Goal: Information Seeking & Learning: Learn about a topic

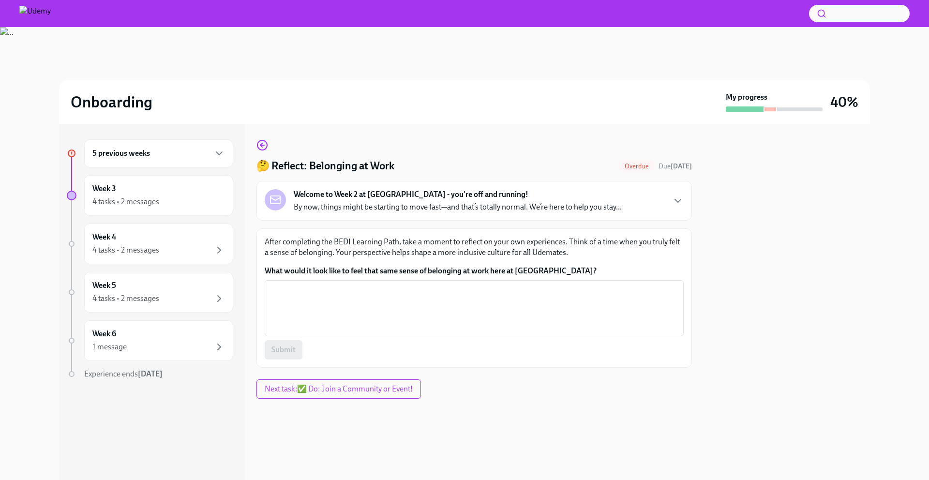
click at [321, 241] on p "After completing the BEDI Learning Path, take a moment to reflect on your own e…" at bounding box center [474, 247] width 419 height 21
drag, startPoint x: 321, startPoint y: 241, endPoint x: 470, endPoint y: 240, distance: 149.1
click at [470, 240] on p "After completing the BEDI Learning Path, take a moment to reflect on your own e…" at bounding box center [474, 247] width 419 height 21
click at [497, 240] on p "After completing the BEDI Learning Path, take a moment to reflect on your own e…" at bounding box center [474, 247] width 419 height 21
drag, startPoint x: 497, startPoint y: 240, endPoint x: 357, endPoint y: 251, distance: 139.8
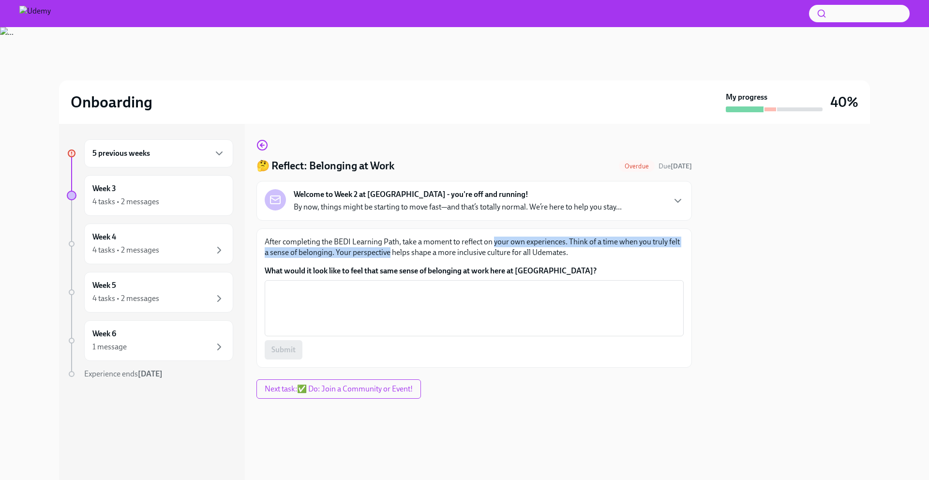
click at [357, 251] on p "After completing the BEDI Learning Path, take a moment to reflect on your own e…" at bounding box center [474, 247] width 419 height 21
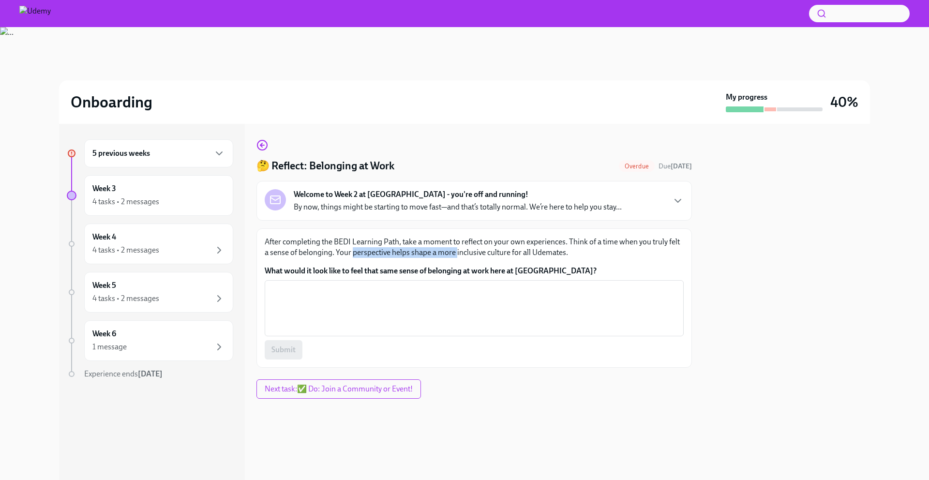
drag, startPoint x: 357, startPoint y: 251, endPoint x: 455, endPoint y: 248, distance: 98.3
click at [455, 248] on p "After completing the BEDI Learning Path, take a moment to reflect on your own e…" at bounding box center [474, 247] width 419 height 21
click at [488, 248] on p "After completing the BEDI Learning Path, take a moment to reflect on your own e…" at bounding box center [474, 247] width 419 height 21
drag, startPoint x: 488, startPoint y: 248, endPoint x: 408, endPoint y: 249, distance: 79.4
click at [408, 249] on p "After completing the BEDI Learning Path, take a moment to reflect on your own e…" at bounding box center [474, 247] width 419 height 21
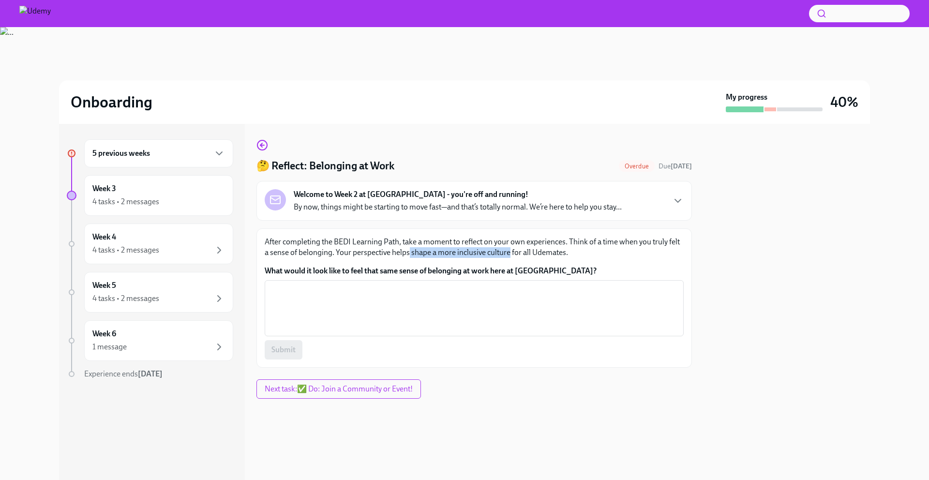
click at [367, 269] on label "What would it look like to feel that same sense of belonging at work here at [G…" at bounding box center [474, 271] width 419 height 11
click at [367, 285] on textarea "What would it look like to feel that same sense of belonging at work here at [G…" at bounding box center [474, 308] width 407 height 46
drag, startPoint x: 367, startPoint y: 269, endPoint x: 436, endPoint y: 269, distance: 68.2
click at [436, 269] on label "What would it look like to feel that same sense of belonging at work here at [G…" at bounding box center [474, 271] width 419 height 11
click at [436, 285] on textarea "What would it look like to feel that same sense of belonging at work here at [G…" at bounding box center [474, 308] width 407 height 46
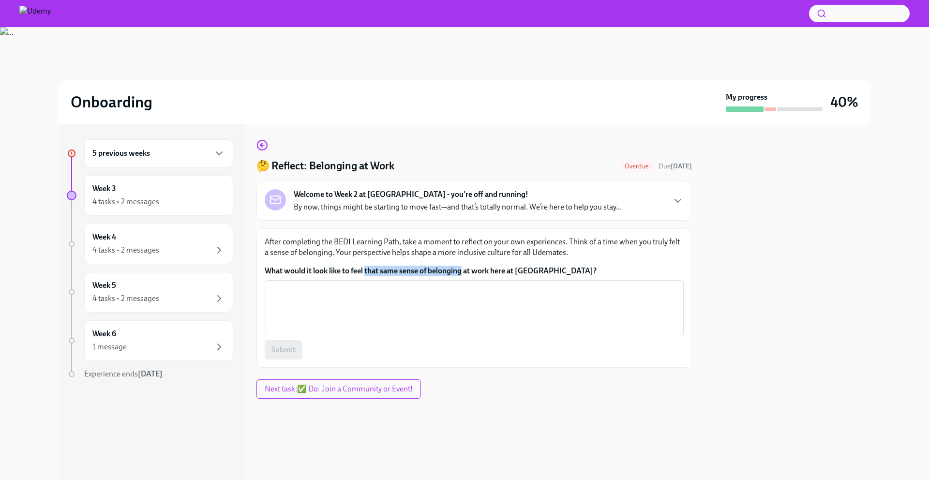
click at [450, 269] on label "What would it look like to feel that same sense of belonging at work here at [G…" at bounding box center [474, 271] width 419 height 11
click at [450, 285] on textarea "What would it look like to feel that same sense of belonging at work here at [G…" at bounding box center [474, 308] width 407 height 46
drag, startPoint x: 450, startPoint y: 269, endPoint x: 530, endPoint y: 265, distance: 80.4
click at [530, 266] on label "What would it look like to feel that same sense of belonging at work here at [G…" at bounding box center [474, 271] width 419 height 11
click at [530, 285] on textarea "What would it look like to feel that same sense of belonging at work here at [G…" at bounding box center [474, 308] width 407 height 46
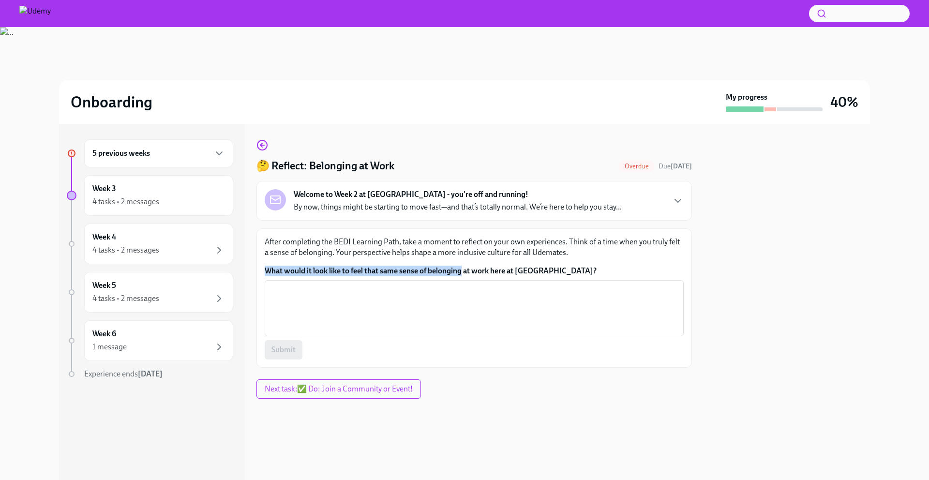
click at [541, 269] on label "What would it look like to feel that same sense of belonging at work here at [G…" at bounding box center [474, 271] width 419 height 11
click at [541, 285] on textarea "What would it look like to feel that same sense of belonging at work here at [G…" at bounding box center [474, 308] width 407 height 46
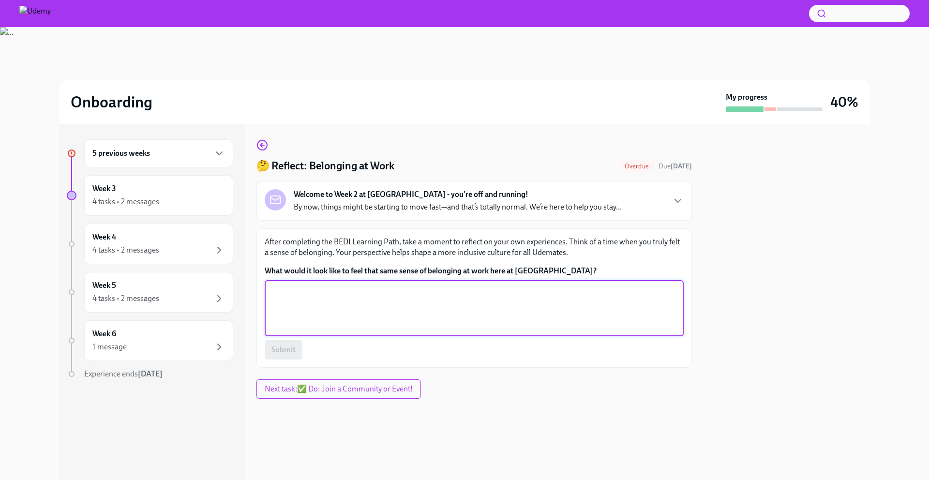
click at [418, 242] on p "After completing the BEDI Learning Path, take a moment to reflect on your own e…" at bounding box center [474, 247] width 419 height 21
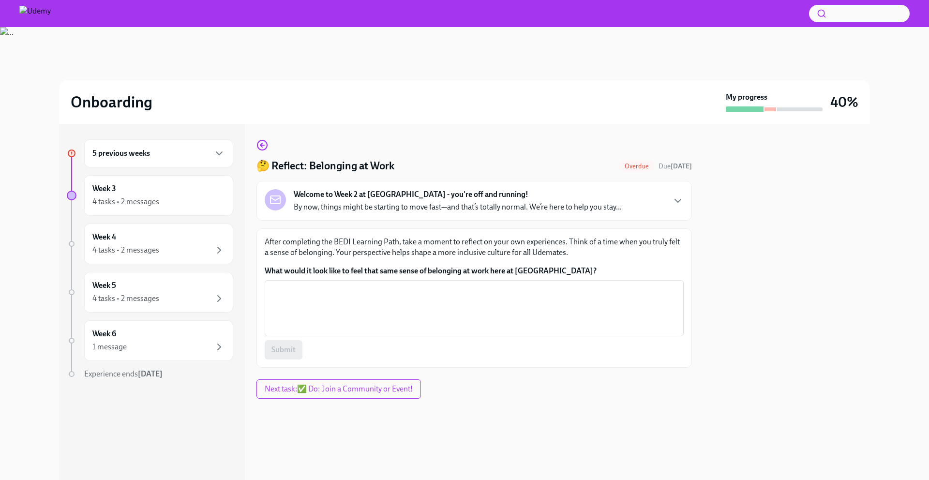
click at [391, 245] on p "After completing the BEDI Learning Path, take a moment to reflect on your own e…" at bounding box center [474, 247] width 419 height 21
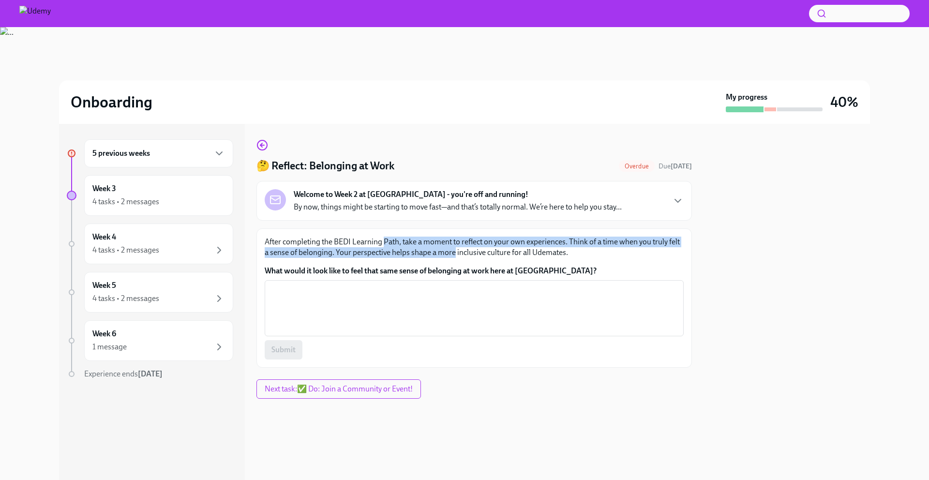
drag, startPoint x: 391, startPoint y: 245, endPoint x: 446, endPoint y: 255, distance: 56.0
click at [446, 255] on p "After completing the BEDI Learning Path, take a moment to reflect on your own e…" at bounding box center [474, 247] width 419 height 21
drag, startPoint x: 446, startPoint y: 255, endPoint x: 396, endPoint y: 245, distance: 50.3
click at [396, 245] on p "After completing the BEDI Learning Path, take a moment to reflect on your own e…" at bounding box center [474, 247] width 419 height 21
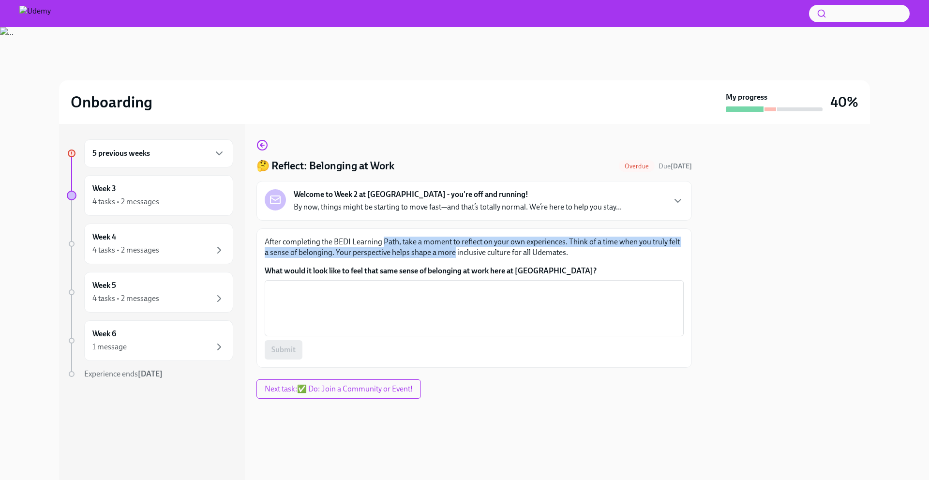
click at [396, 245] on p "After completing the BEDI Learning Path, take a moment to reflect on your own e…" at bounding box center [474, 247] width 419 height 21
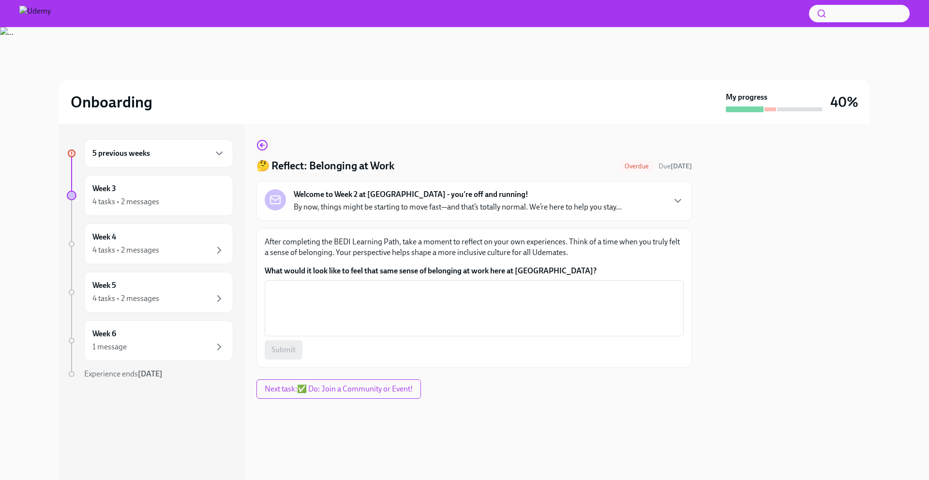
click at [402, 242] on p "After completing the BEDI Learning Path, take a moment to reflect on your own e…" at bounding box center [474, 247] width 419 height 21
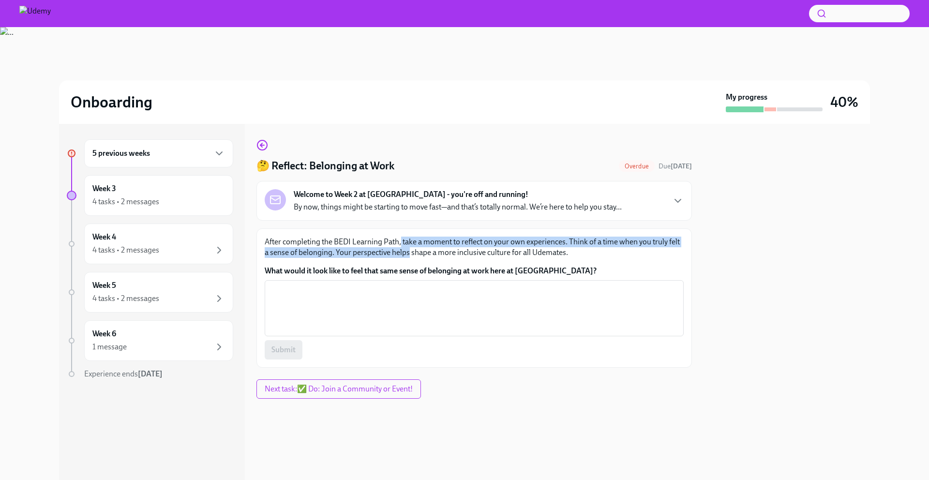
drag, startPoint x: 402, startPoint y: 242, endPoint x: 403, endPoint y: 251, distance: 9.2
click at [403, 251] on p "After completing the BEDI Learning Path, take a moment to reflect on your own e…" at bounding box center [474, 247] width 419 height 21
drag, startPoint x: 407, startPoint y: 253, endPoint x: 407, endPoint y: 245, distance: 7.8
click at [407, 245] on p "After completing the BEDI Learning Path, take a moment to reflect on your own e…" at bounding box center [474, 247] width 419 height 21
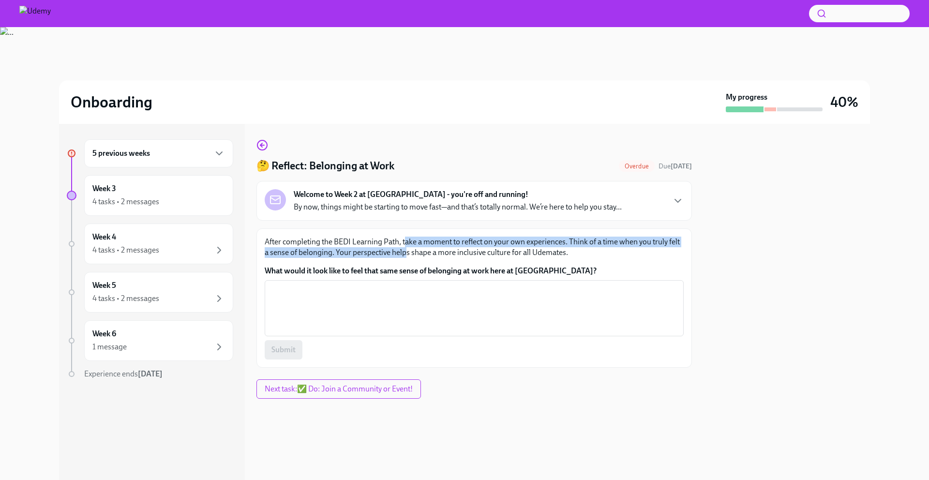
click at [407, 245] on p "After completing the BEDI Learning Path, take a moment to reflect on your own e…" at bounding box center [474, 247] width 419 height 21
drag, startPoint x: 407, startPoint y: 245, endPoint x: 407, endPoint y: 251, distance: 6.3
click at [407, 251] on p "After completing the BEDI Learning Path, take a moment to reflect on your own e…" at bounding box center [474, 247] width 419 height 21
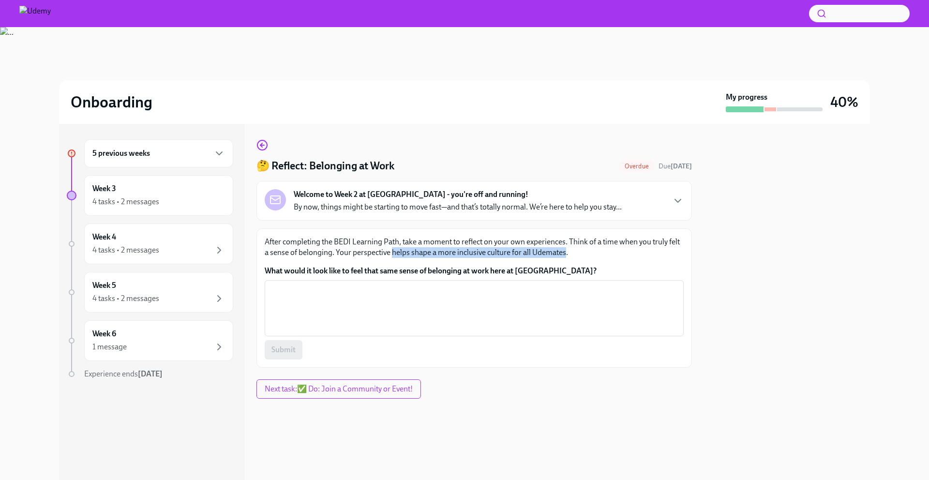
drag, startPoint x: 407, startPoint y: 251, endPoint x: 548, endPoint y: 249, distance: 141.3
click at [548, 249] on p "After completing the BEDI Learning Path, take a moment to reflect on your own e…" at bounding box center [474, 247] width 419 height 21
drag, startPoint x: 548, startPoint y: 249, endPoint x: 402, endPoint y: 249, distance: 146.1
click at [402, 249] on p "After completing the BEDI Learning Path, take a moment to reflect on your own e…" at bounding box center [474, 247] width 419 height 21
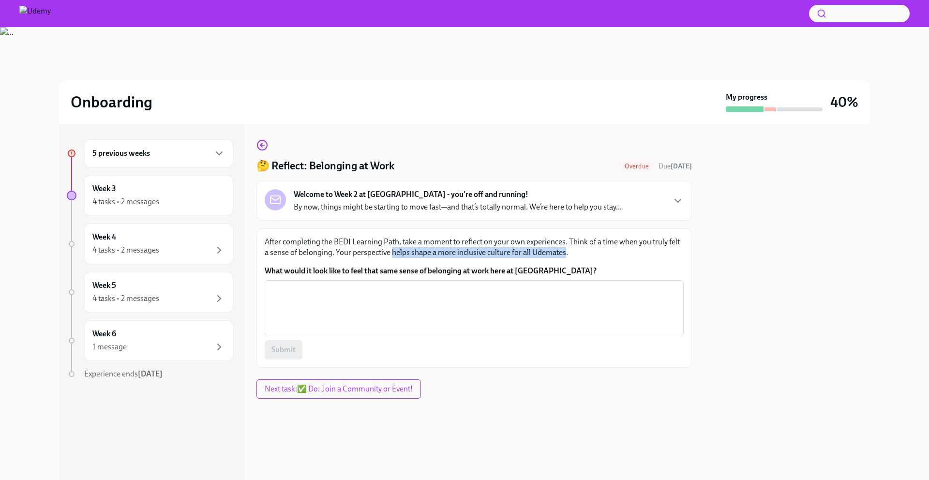
click at [402, 249] on p "After completing the BEDI Learning Path, take a moment to reflect on your own e…" at bounding box center [474, 247] width 419 height 21
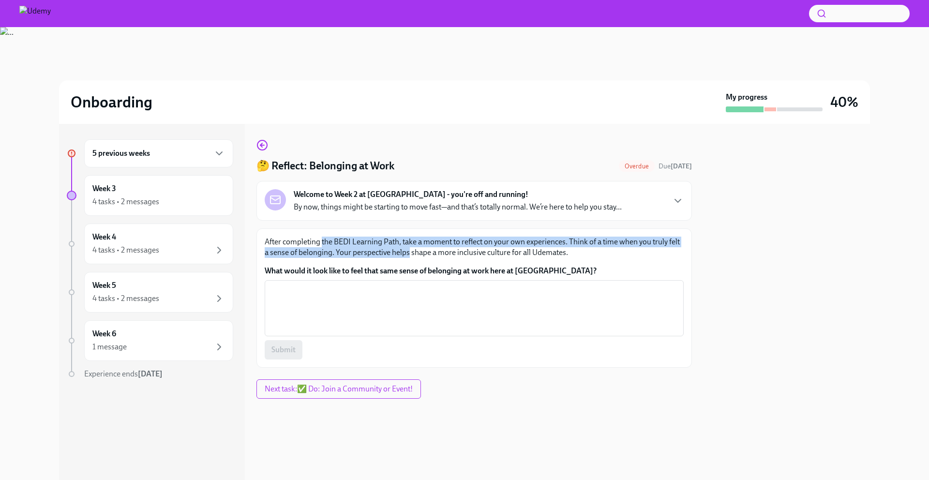
drag, startPoint x: 402, startPoint y: 249, endPoint x: 327, endPoint y: 247, distance: 75.0
click at [327, 247] on p "After completing the BEDI Learning Path, take a moment to reflect on your own e…" at bounding box center [474, 247] width 419 height 21
drag, startPoint x: 327, startPoint y: 247, endPoint x: 414, endPoint y: 250, distance: 86.7
click at [414, 250] on p "After completing the BEDI Learning Path, take a moment to reflect on your own e…" at bounding box center [474, 247] width 419 height 21
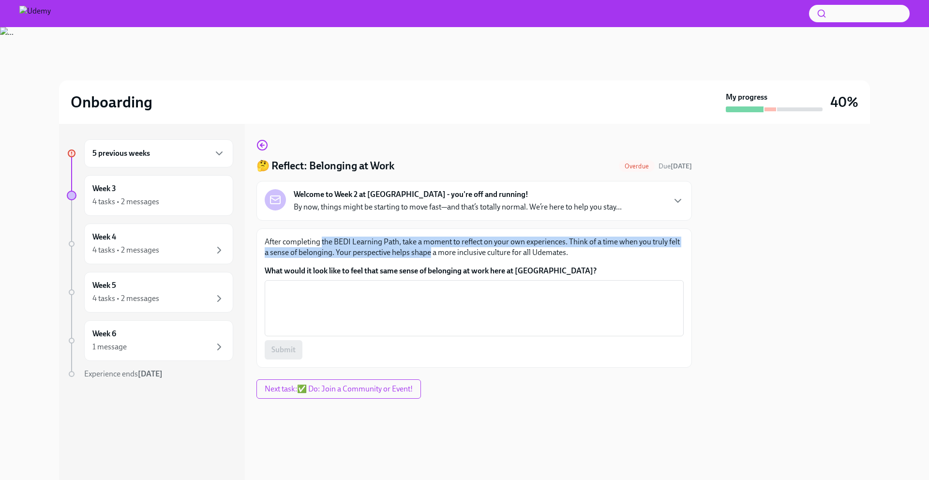
click at [439, 250] on p "After completing the BEDI Learning Path, take a moment to reflect on your own e…" at bounding box center [474, 247] width 419 height 21
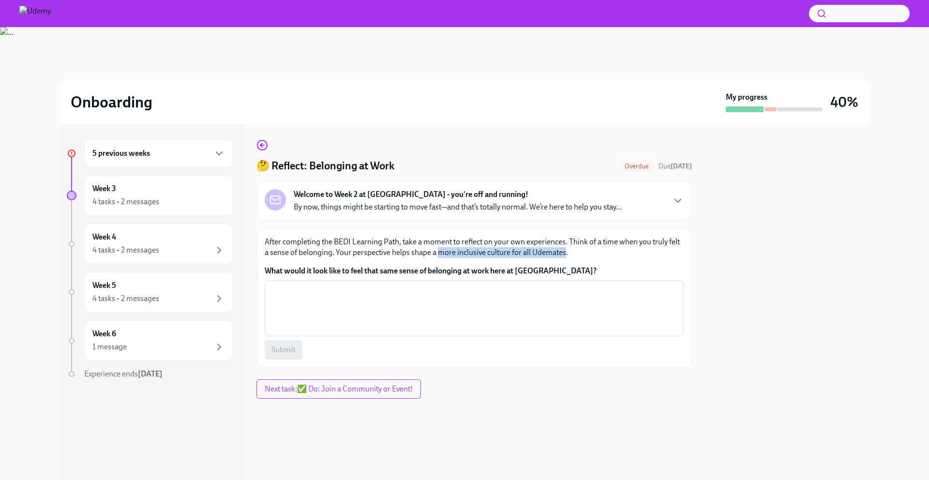
drag, startPoint x: 439, startPoint y: 250, endPoint x: 549, endPoint y: 250, distance: 109.9
click at [549, 250] on p "After completing the BEDI Learning Path, take a moment to reflect on your own e…" at bounding box center [474, 247] width 419 height 21
click at [567, 250] on p "After completing the BEDI Learning Path, take a moment to reflect on your own e…" at bounding box center [474, 247] width 419 height 21
drag, startPoint x: 567, startPoint y: 250, endPoint x: 407, endPoint y: 254, distance: 160.7
click at [407, 254] on p "After completing the BEDI Learning Path, take a moment to reflect on your own e…" at bounding box center [474, 247] width 419 height 21
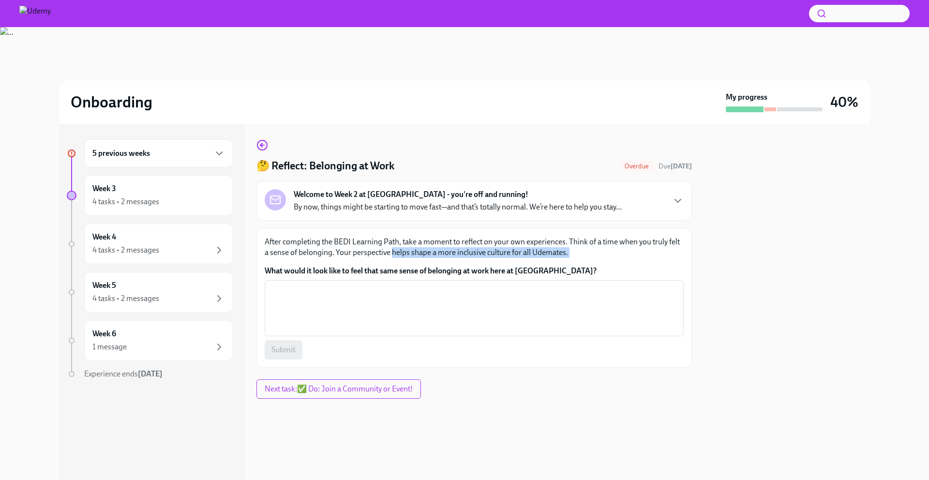
click at [400, 267] on label "What would it look like to feel that same sense of belonging at work here at [G…" at bounding box center [474, 271] width 419 height 11
click at [400, 285] on textarea "What would it look like to feel that same sense of belonging at work here at [G…" at bounding box center [474, 308] width 407 height 46
click at [400, 267] on label "What would it look like to feel that same sense of belonging at work here at [G…" at bounding box center [474, 271] width 419 height 11
click at [400, 285] on textarea "What would it look like to feel that same sense of belonging at work here at [G…" at bounding box center [474, 308] width 407 height 46
click at [400, 267] on label "What would it look like to feel that same sense of belonging at work here at [G…" at bounding box center [474, 271] width 419 height 11
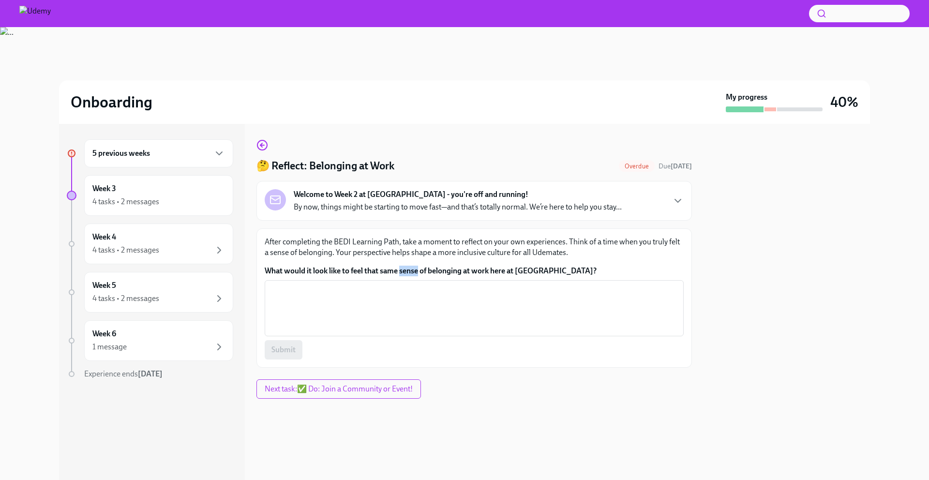
click at [400, 285] on textarea "What would it look like to feel that same sense of belonging at work here at [G…" at bounding box center [474, 308] width 407 height 46
copy label "What would it look like to feel that same sense of belonging at work here at [G…"
click at [680, 194] on div "Welcome to Week 2 at [GEOGRAPHIC_DATA] - you're off and running! By now, things…" at bounding box center [474, 200] width 419 height 23
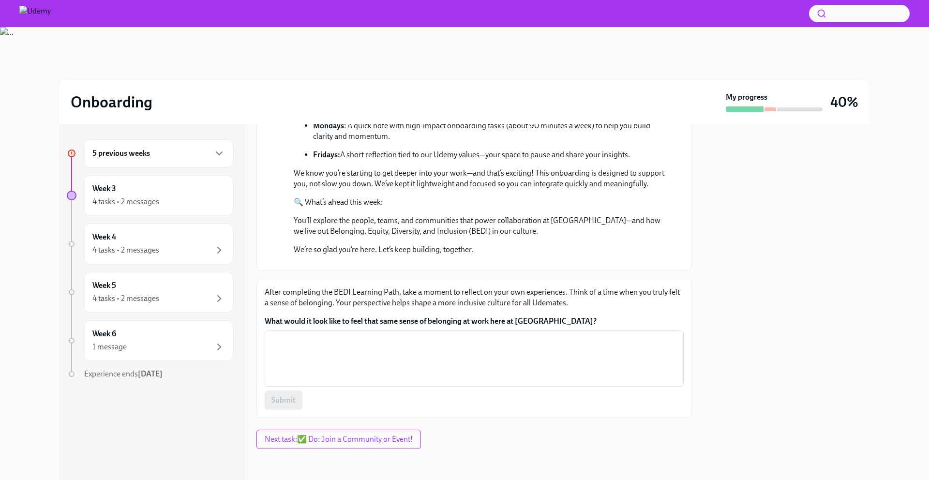
scroll to position [336, 0]
click at [331, 321] on label "What would it look like to feel that same sense of belonging at work here at [G…" at bounding box center [474, 321] width 419 height 11
click at [331, 335] on textarea "What would it look like to feel that same sense of belonging at work here at [G…" at bounding box center [474, 358] width 407 height 46
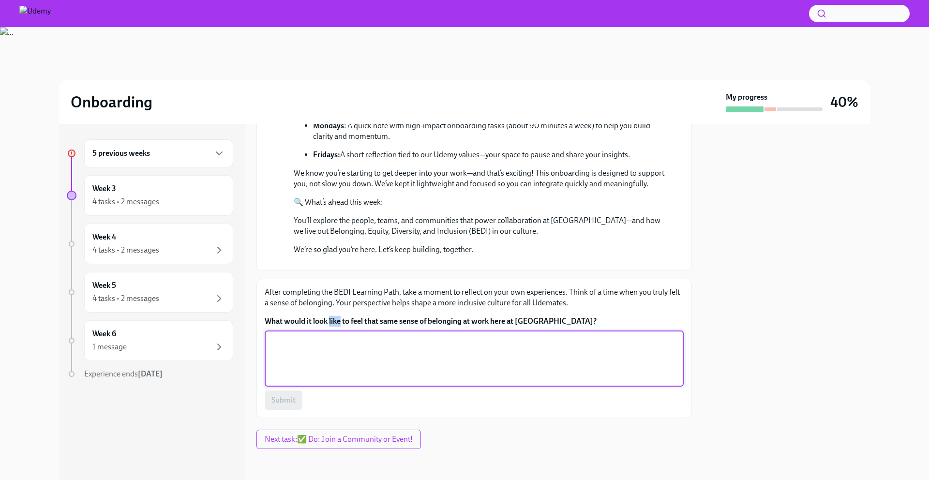
click at [331, 321] on label "What would it look like to feel that same sense of belonging at work here at [G…" at bounding box center [474, 321] width 419 height 11
click at [331, 335] on textarea "What would it look like to feel that same sense of belonging at work here at [G…" at bounding box center [474, 358] width 407 height 46
click at [331, 321] on label "What would it look like to feel that same sense of belonging at work here at [G…" at bounding box center [474, 321] width 419 height 11
click at [331, 335] on textarea "What would it look like to feel that same sense of belonging at work here at [G…" at bounding box center [474, 358] width 407 height 46
copy label "What would it look like to feel that same sense of belonging at work here at [G…"
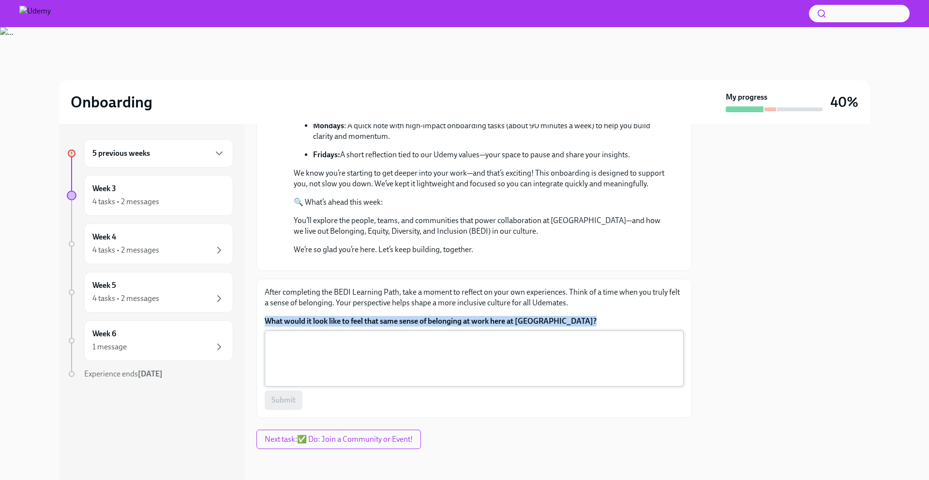
click at [303, 332] on div "x ​" at bounding box center [474, 359] width 419 height 56
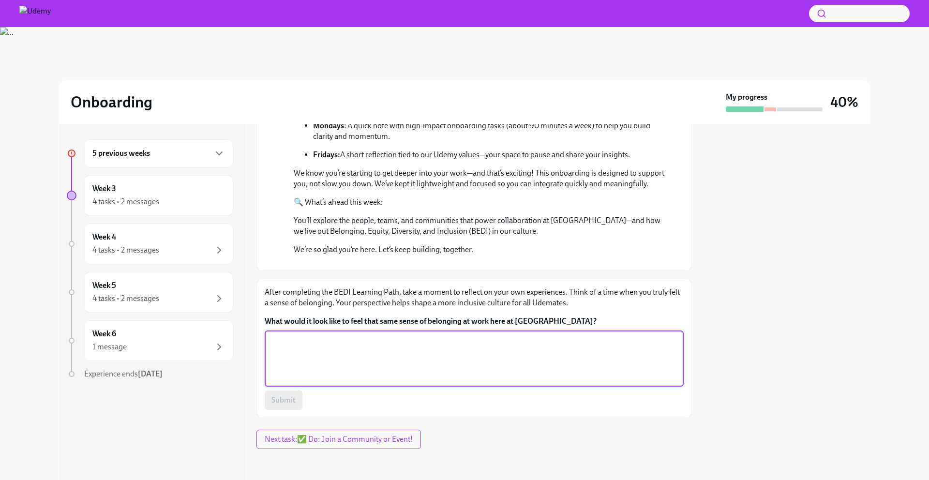
click at [361, 319] on label "What would it look like to feel that same sense of belonging at work here at [G…" at bounding box center [474, 321] width 419 height 11
click at [361, 335] on textarea "What would it look like to feel that same sense of belonging at work here at [G…" at bounding box center [474, 358] width 407 height 46
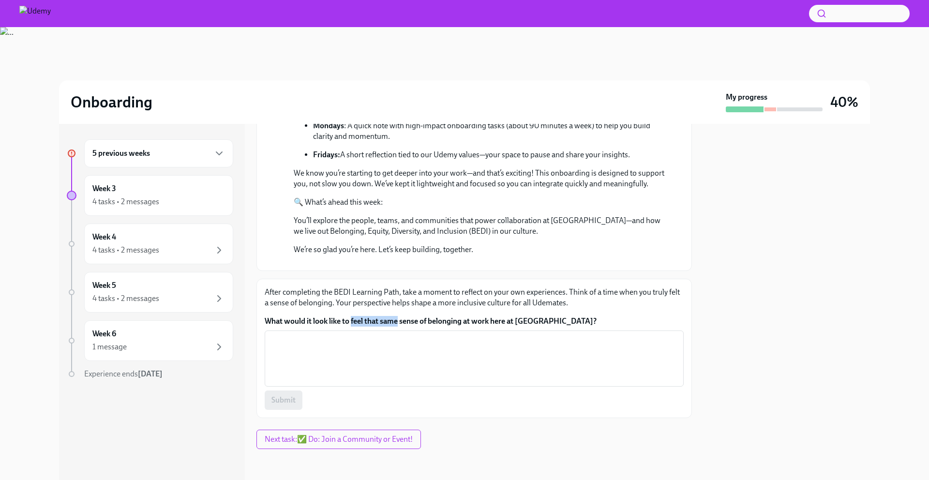
drag, startPoint x: 361, startPoint y: 319, endPoint x: 391, endPoint y: 318, distance: 29.1
click at [391, 318] on label "What would it look like to feel that same sense of belonging at work here at [G…" at bounding box center [474, 321] width 419 height 11
click at [391, 335] on textarea "What would it look like to feel that same sense of belonging at work here at [G…" at bounding box center [474, 358] width 407 height 46
click at [383, 343] on textarea "What would it look like to feel that same sense of belonging at work here at [G…" at bounding box center [474, 358] width 407 height 46
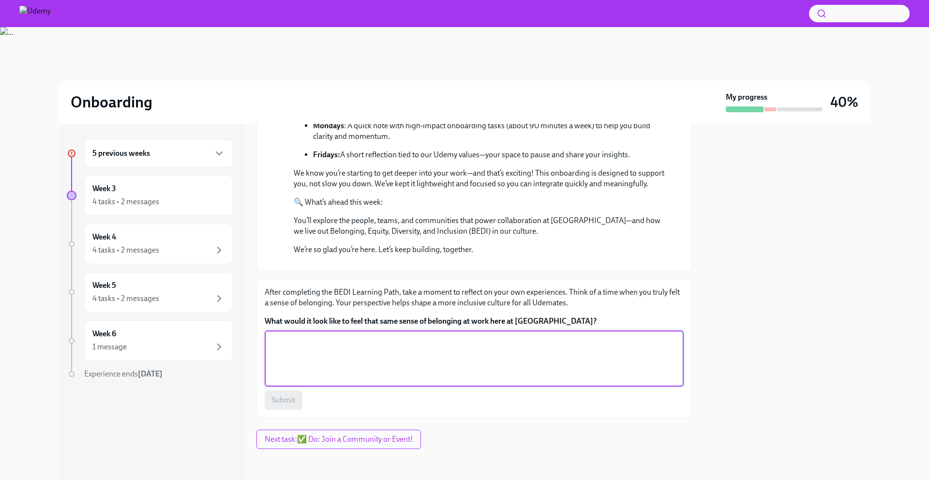
paste textarea "It would mean I can be myself, feel valued, see people like me in different rol…"
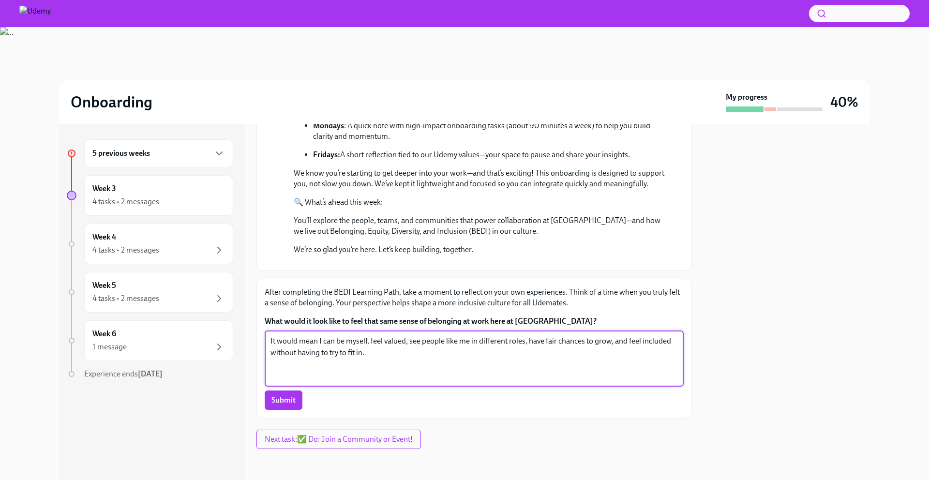
type textarea "It would mean I can be myself, feel valued, see people like me in different rol…"
click at [298, 304] on p "After completing the BEDI Learning Path, take a moment to reflect on your own e…" at bounding box center [474, 297] width 419 height 21
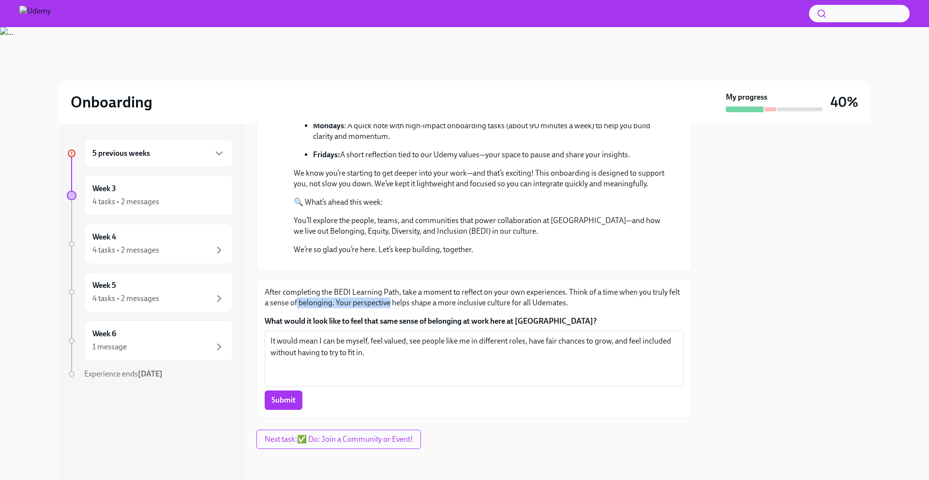
drag, startPoint x: 298, startPoint y: 304, endPoint x: 369, endPoint y: 304, distance: 71.6
click at [369, 304] on p "After completing the BEDI Learning Path, take a moment to reflect on your own e…" at bounding box center [474, 297] width 419 height 21
click at [396, 304] on p "After completing the BEDI Learning Path, take a moment to reflect on your own e…" at bounding box center [474, 297] width 419 height 21
drag, startPoint x: 396, startPoint y: 304, endPoint x: 411, endPoint y: 310, distance: 16.5
click at [411, 310] on div "After completing the BEDI Learning Path, take a moment to reflect on your own e…" at bounding box center [474, 348] width 419 height 123
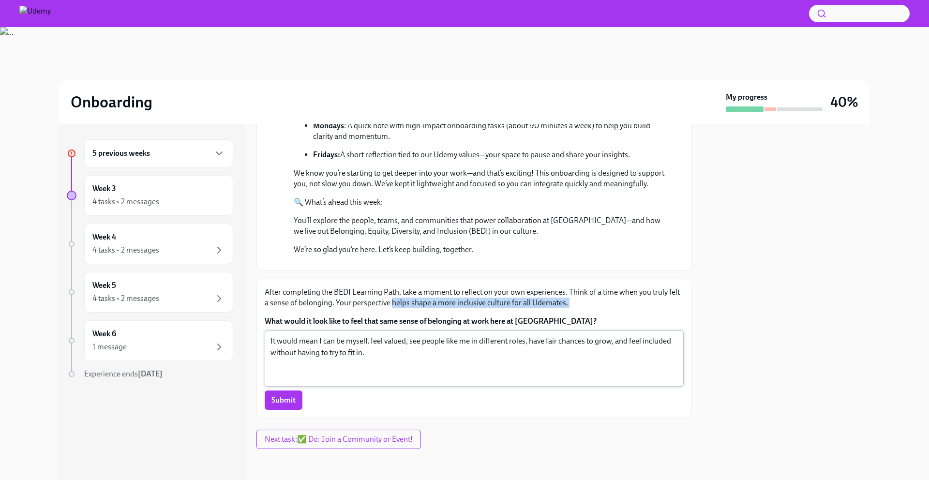
click at [385, 338] on textarea "It would mean I can be myself, feel valued, see people like me in different rol…" at bounding box center [474, 358] width 407 height 46
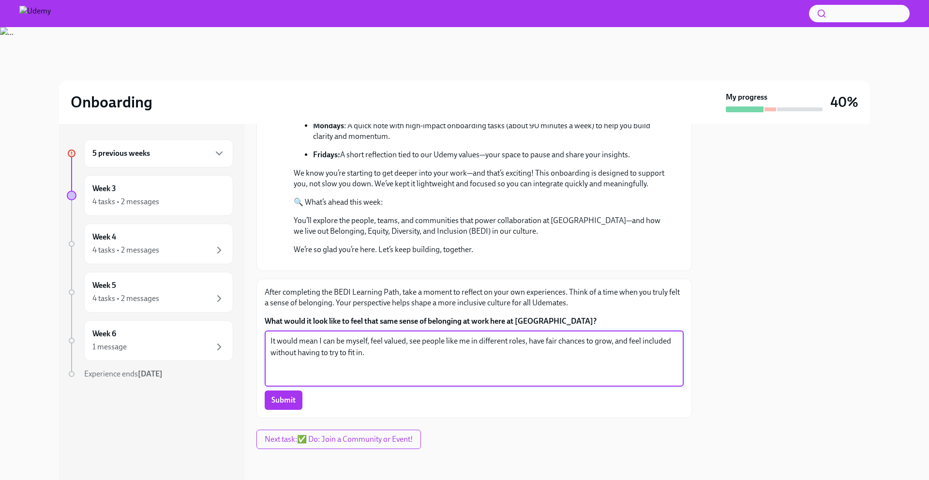
drag, startPoint x: 385, startPoint y: 338, endPoint x: 422, endPoint y: 339, distance: 37.3
click at [422, 339] on textarea "It would mean I can be myself, feel valued, see people like me in different rol…" at bounding box center [474, 358] width 407 height 46
click at [446, 339] on textarea "It would mean I can be myself, feel valued, see people like me in different rol…" at bounding box center [474, 358] width 407 height 46
drag, startPoint x: 446, startPoint y: 339, endPoint x: 370, endPoint y: 347, distance: 76.4
click at [370, 347] on textarea "It would mean I can be myself, feel valued, see people like me in different rol…" at bounding box center [474, 358] width 407 height 46
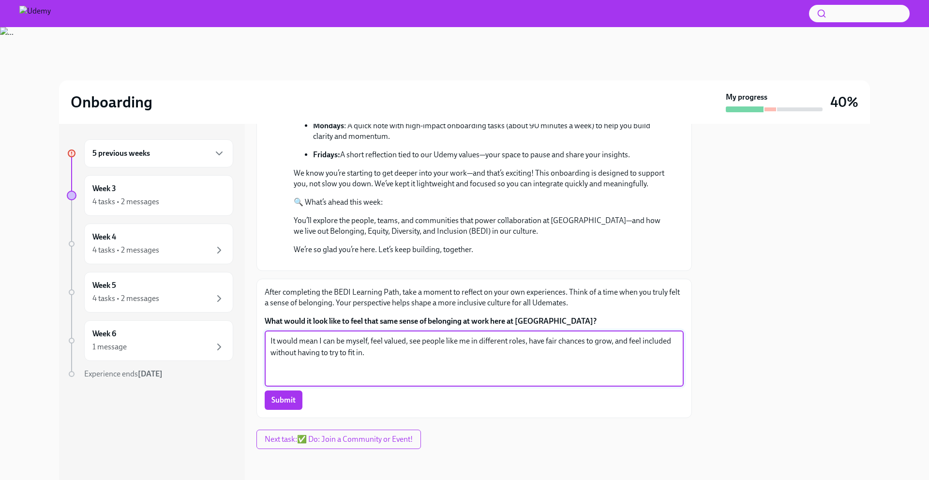
click at [370, 347] on textarea "It would mean I can be myself, feel valued, see people like me in different rol…" at bounding box center [474, 358] width 407 height 46
click at [292, 398] on span "Submit" at bounding box center [283, 400] width 24 height 10
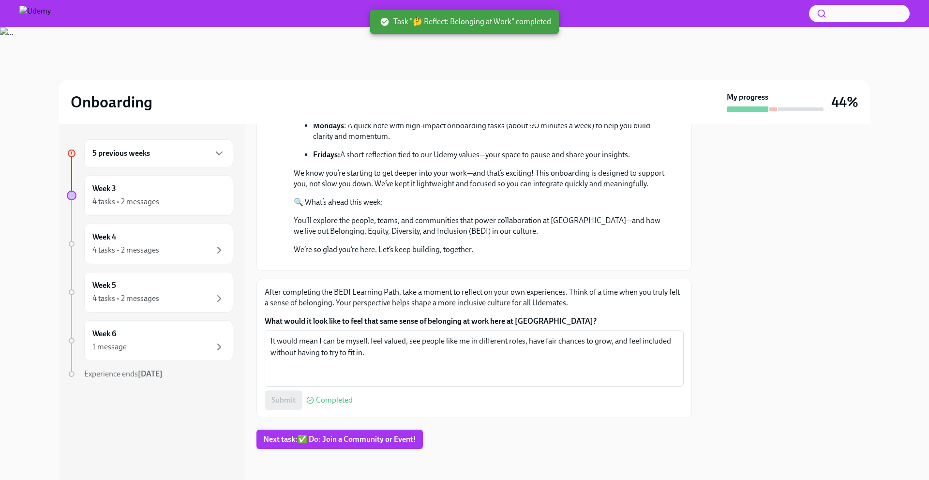
click at [359, 438] on span "Next task : ✅ Do: Join a Community or Event!" at bounding box center [339, 440] width 153 height 10
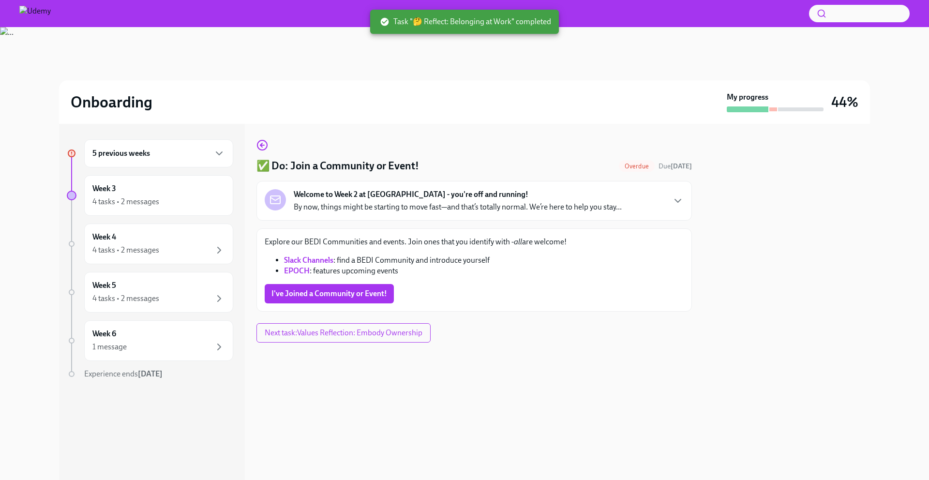
click at [364, 260] on li "Slack Channels : find a BEDI Community and introduce yourself" at bounding box center [484, 260] width 400 height 11
drag, startPoint x: 364, startPoint y: 260, endPoint x: 430, endPoint y: 255, distance: 66.5
click at [430, 255] on li "Slack Channels : find a BEDI Community and introduce yourself" at bounding box center [484, 260] width 400 height 11
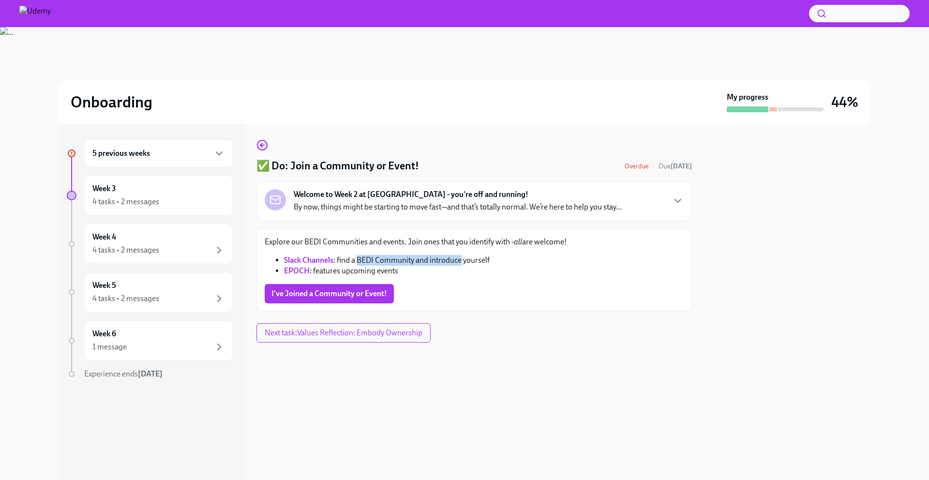
click at [300, 272] on link "EPOCH" at bounding box center [297, 270] width 26 height 9
click at [342, 293] on span "I've Joined a Community or Event!" at bounding box center [329, 294] width 116 height 10
click at [347, 336] on span "Next task : Values Reflection: Embody Ownership" at bounding box center [344, 333] width 158 height 10
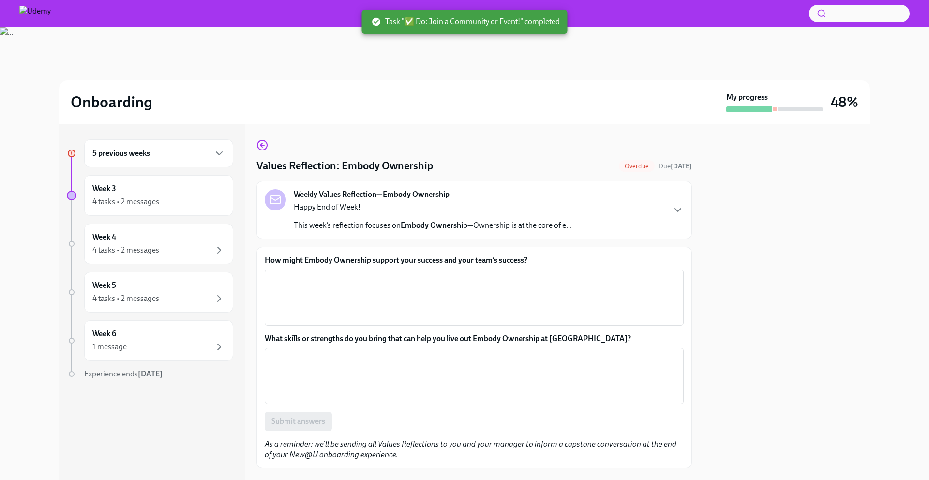
click at [175, 155] on div "5 previous weeks" at bounding box center [158, 154] width 133 height 12
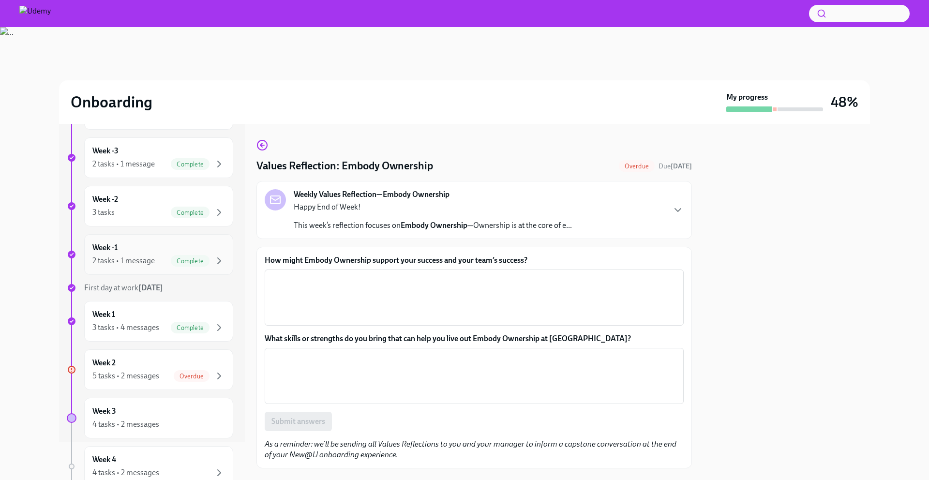
scroll to position [100, 0]
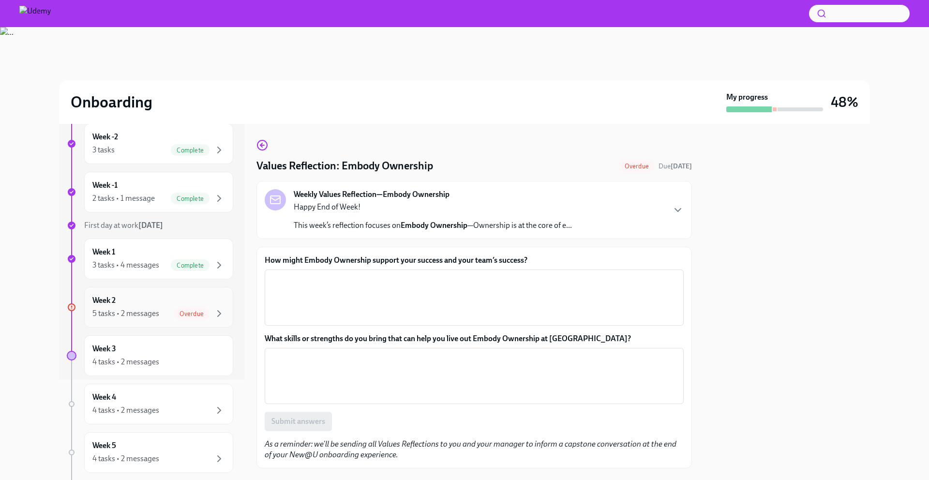
click at [161, 320] on div "Week 2 5 tasks • 2 messages Overdue" at bounding box center [158, 307] width 149 height 41
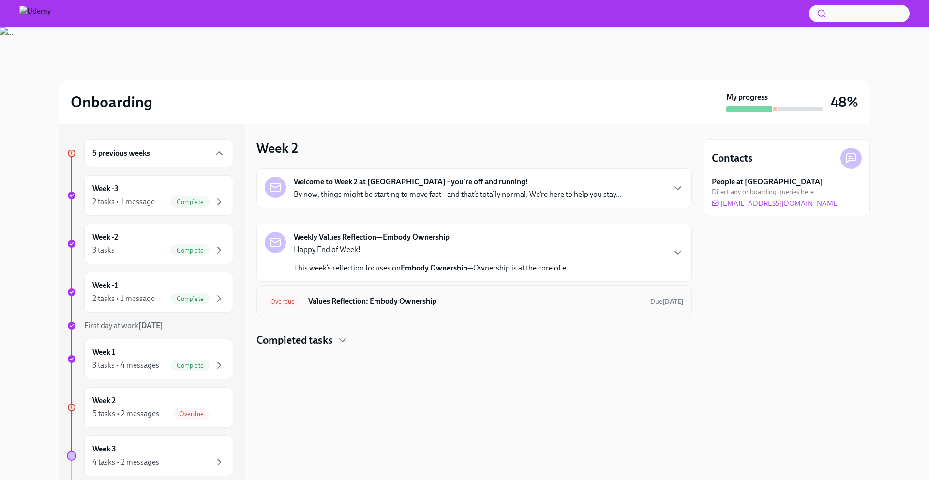
click at [377, 302] on h6 "Values Reflection: Embody Ownership" at bounding box center [475, 301] width 334 height 11
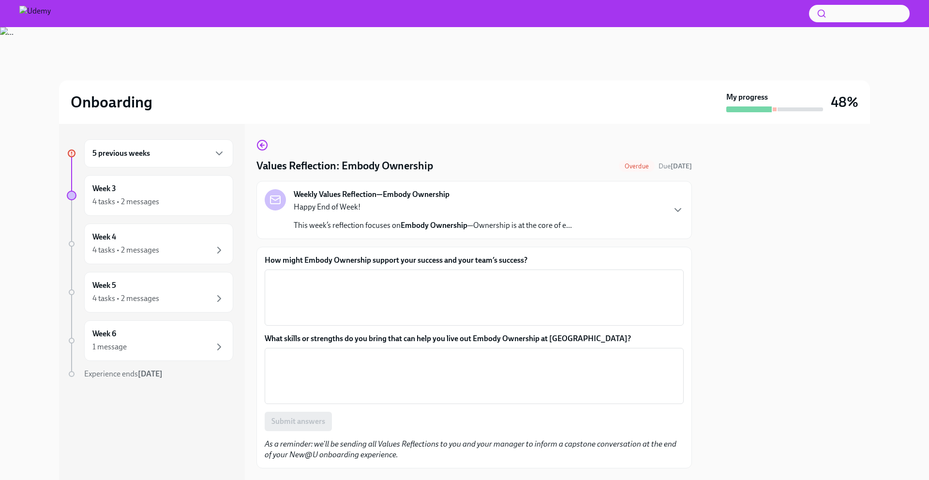
click at [349, 266] on div "How might Embody Ownership support your success and your team’s success? x ​" at bounding box center [474, 290] width 419 height 71
drag, startPoint x: 349, startPoint y: 266, endPoint x: 402, endPoint y: 261, distance: 53.5
click at [402, 261] on div "How might Embody Ownership support your success and your team’s success? x ​" at bounding box center [474, 290] width 419 height 71
click at [421, 261] on label "How might Embody Ownership support your success and your team’s success?" at bounding box center [474, 260] width 419 height 11
click at [421, 274] on textarea "How might Embody Ownership support your success and your team’s success?" at bounding box center [474, 297] width 407 height 46
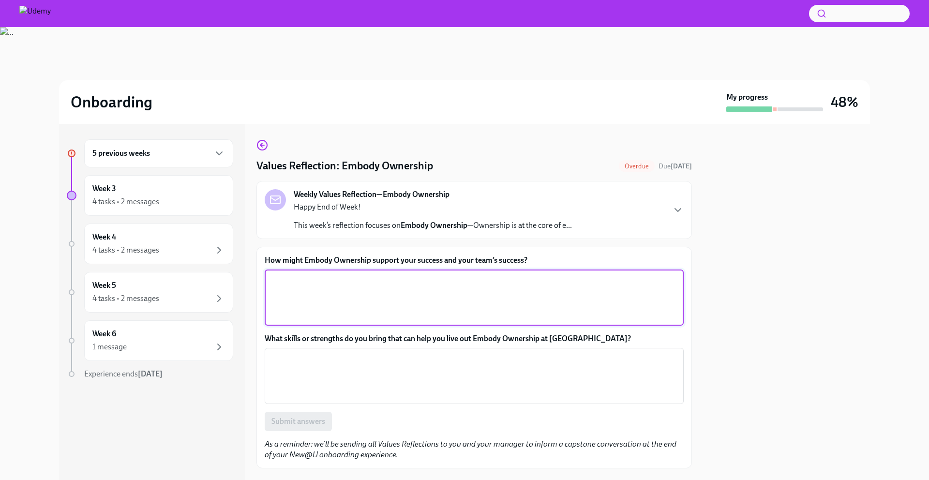
click at [421, 261] on label "How might Embody Ownership support your success and your team’s success?" at bounding box center [474, 260] width 419 height 11
click at [421, 274] on textarea "How might Embody Ownership support your success and your team’s success?" at bounding box center [474, 297] width 407 height 46
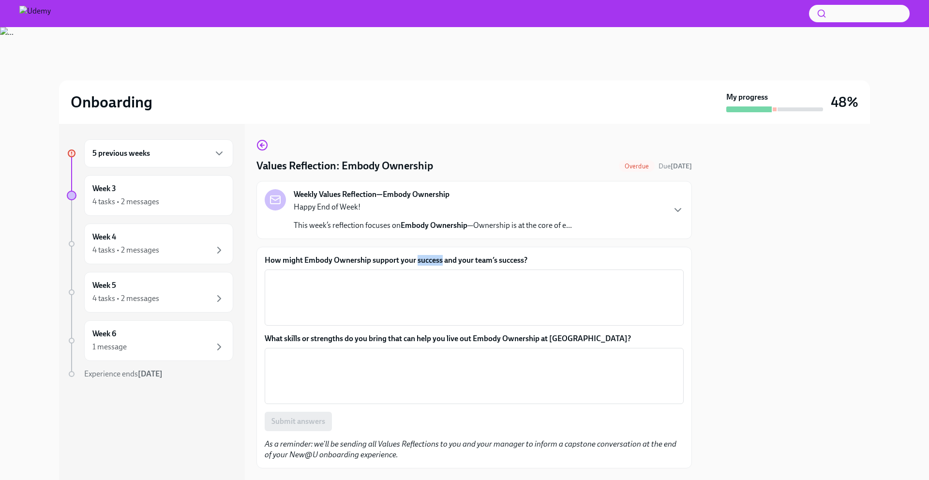
click at [421, 261] on label "How might Embody Ownership support your success and your team’s success?" at bounding box center [474, 260] width 419 height 11
click at [421, 274] on textarea "How might Embody Ownership support your success and your team’s success?" at bounding box center [474, 297] width 407 height 46
click at [301, 262] on label "How might Embody Ownership support your success and your team’s success?" at bounding box center [474, 260] width 419 height 11
click at [301, 274] on textarea "How might Embody Ownership support your success and your team’s success?" at bounding box center [474, 297] width 407 height 46
click at [270, 262] on label "How might Embody Ownership support your success and your team’s success?" at bounding box center [474, 260] width 419 height 11
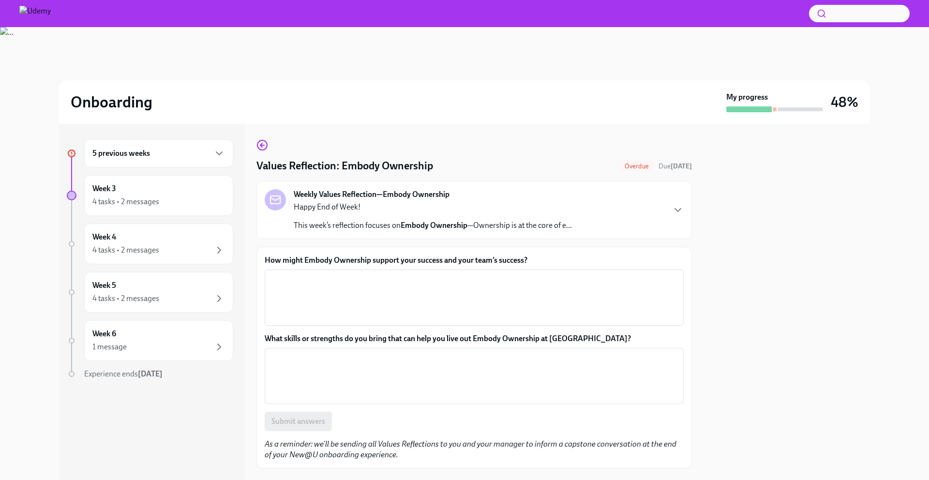
click at [271, 274] on textarea "How might Embody Ownership support your success and your team’s success?" at bounding box center [474, 297] width 407 height 46
drag, startPoint x: 270, startPoint y: 262, endPoint x: 506, endPoint y: 253, distance: 236.8
click at [507, 254] on div "How might Embody Ownership support your success and your team’s success? x ​ Wh…" at bounding box center [474, 358] width 436 height 222
click at [519, 260] on label "How might Embody Ownership support your success and your team’s success?" at bounding box center [474, 260] width 419 height 11
copy label "How might Embody Ownership support your success and your team’s success"
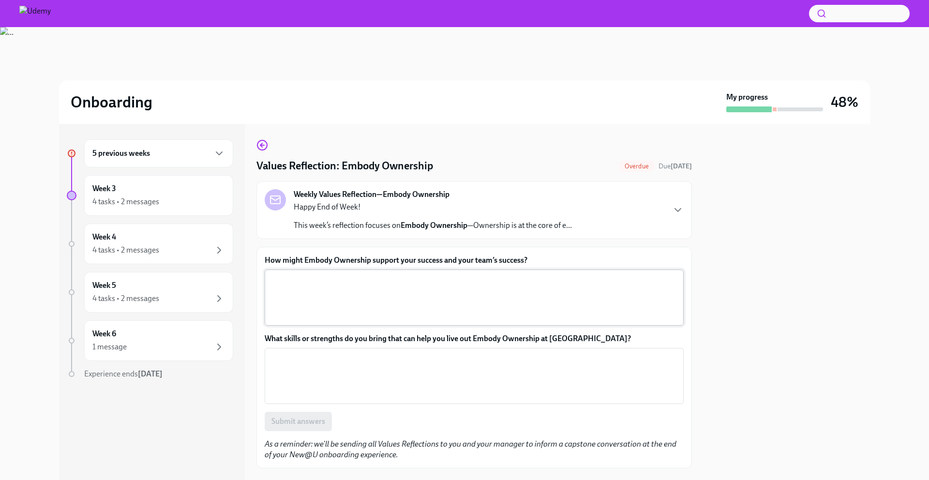
click at [319, 272] on div "x ​" at bounding box center [474, 298] width 419 height 56
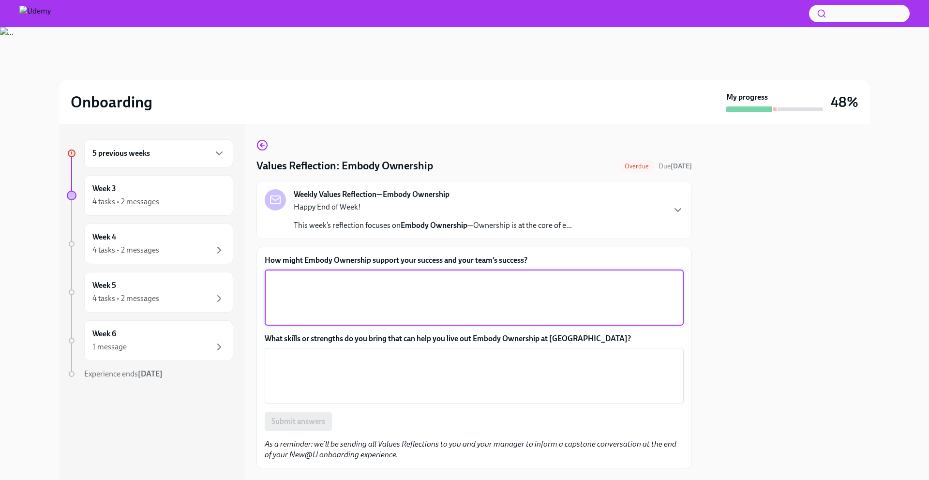
paste textarea "Embodying ownership would mean I take responsibility for my work, follow throug…"
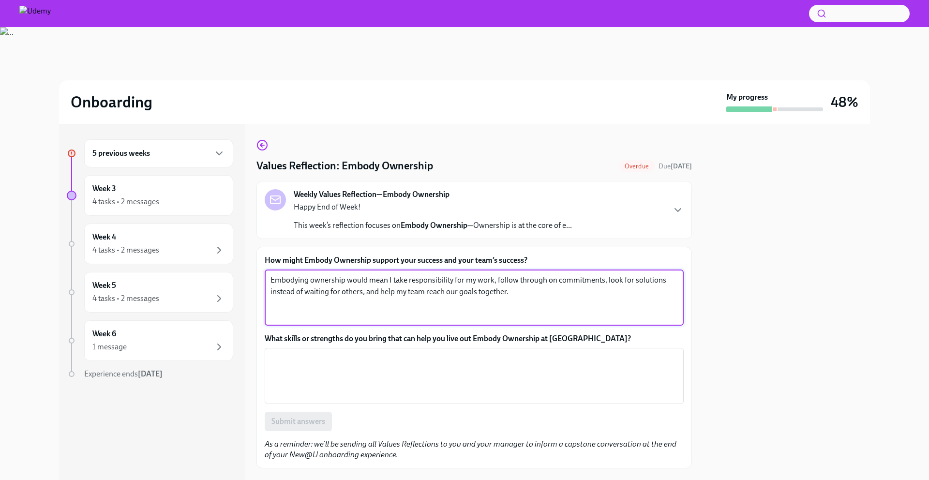
type textarea "Embodying ownership would mean I take responsibility for my work, follow throug…"
click at [275, 337] on label "What skills or strengths do you bring that can help you live out Embody Ownersh…" at bounding box center [474, 338] width 419 height 11
click at [275, 353] on textarea "What skills or strengths do you bring that can help you live out Embody Ownersh…" at bounding box center [474, 376] width 407 height 46
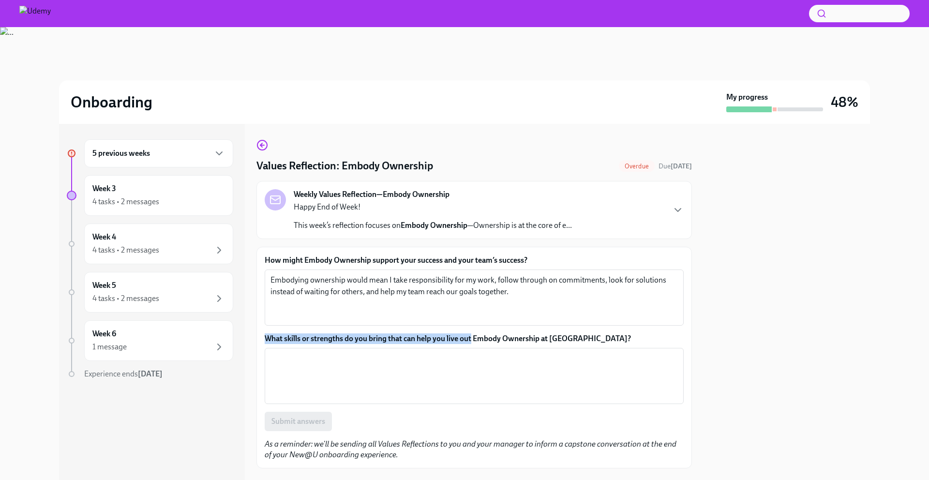
drag, startPoint x: 275, startPoint y: 337, endPoint x: 474, endPoint y: 334, distance: 198.9
click at [474, 334] on label "What skills or strengths do you bring that can help you live out Embody Ownersh…" at bounding box center [474, 338] width 419 height 11
click at [474, 353] on textarea "What skills or strengths do you bring that can help you live out Embody Ownersh…" at bounding box center [474, 376] width 407 height 46
click at [549, 339] on label "What skills or strengths do you bring that can help you live out Embody Ownersh…" at bounding box center [474, 338] width 419 height 11
copy label "What skills or strengths do you bring that can help you live out Embody Ownersh…"
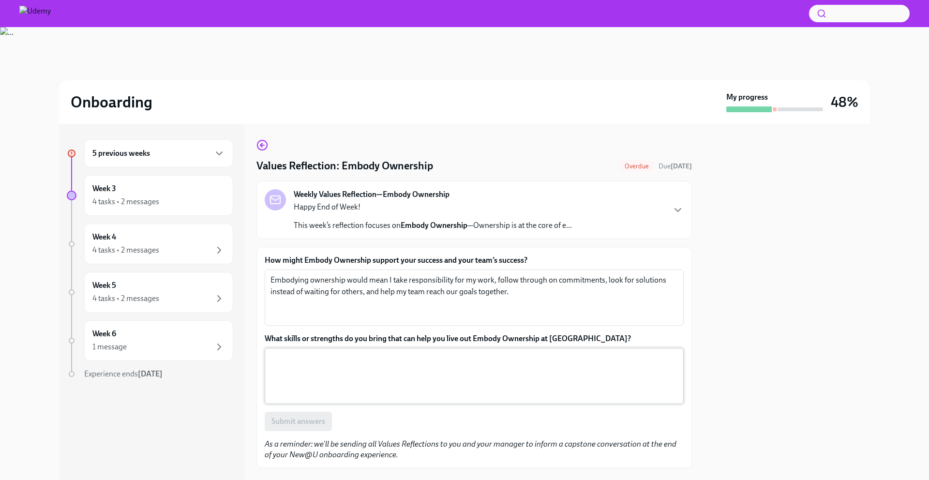
click at [331, 366] on textarea "What skills or strengths do you bring that can help you live out Embody Ownersh…" at bounding box center [474, 376] width 407 height 46
paste textarea "I bring a strong sense of responsibility, problem-solving skills, willingness t…"
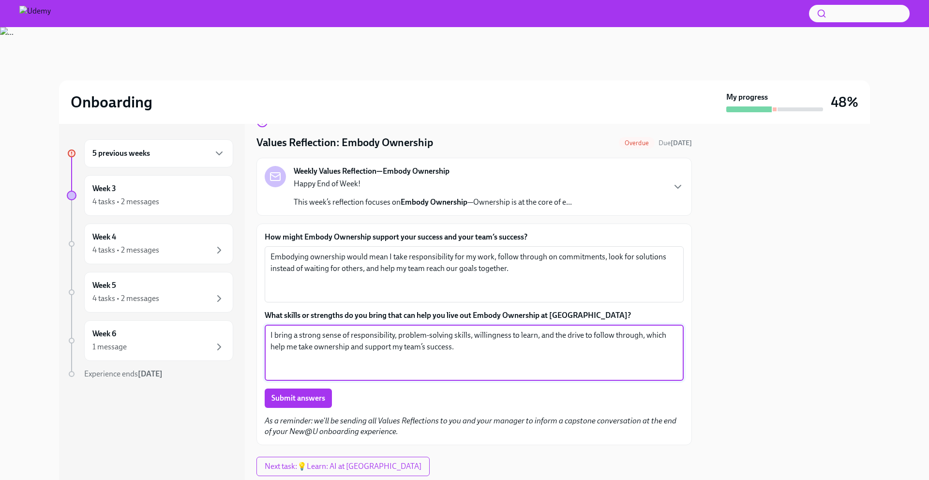
scroll to position [25, 0]
click at [539, 335] on textarea "I bring a strong sense of responsibility, problem-solving skills, willingness t…" at bounding box center [474, 351] width 407 height 46
type textarea "I bring a strong sense of responsibility, problem-solving skills, willingness t…"
click at [306, 393] on span "Submit answers" at bounding box center [298, 397] width 54 height 10
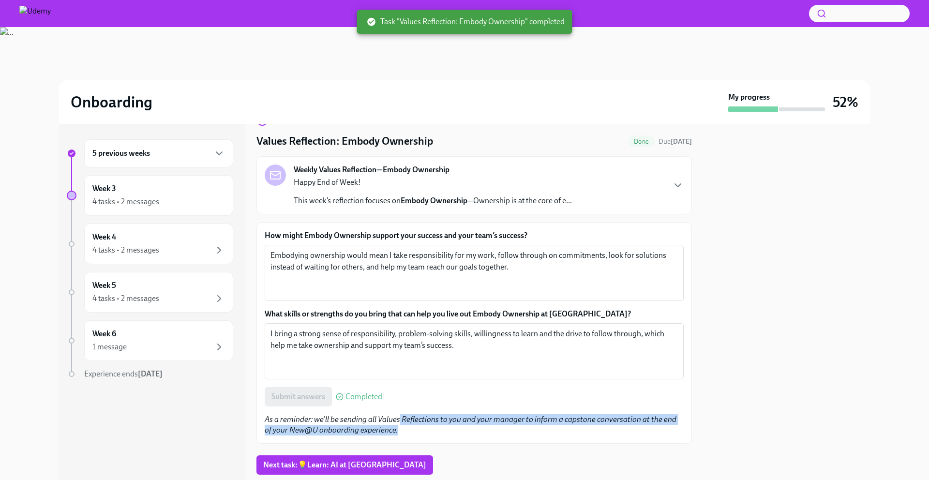
drag, startPoint x: 454, startPoint y: 435, endPoint x: 400, endPoint y: 421, distance: 56.3
click at [400, 421] on p "As a reminder: we'll be sending all Values Reflections to you and your manager …" at bounding box center [474, 424] width 419 height 21
click at [400, 421] on em "As a reminder: we'll be sending all Values Reflections to you and your manager …" at bounding box center [471, 425] width 412 height 20
drag, startPoint x: 400, startPoint y: 421, endPoint x: 402, endPoint y: 428, distance: 7.2
click at [402, 428] on p "As a reminder: we'll be sending all Values Reflections to you and your manager …" at bounding box center [474, 424] width 419 height 21
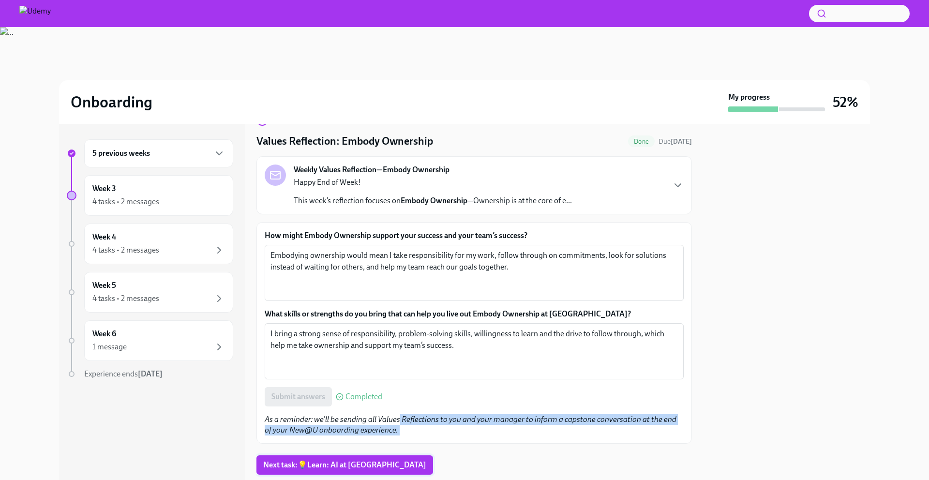
click at [356, 465] on span "Next task : 💡Learn: AI at [GEOGRAPHIC_DATA]" at bounding box center [344, 465] width 163 height 10
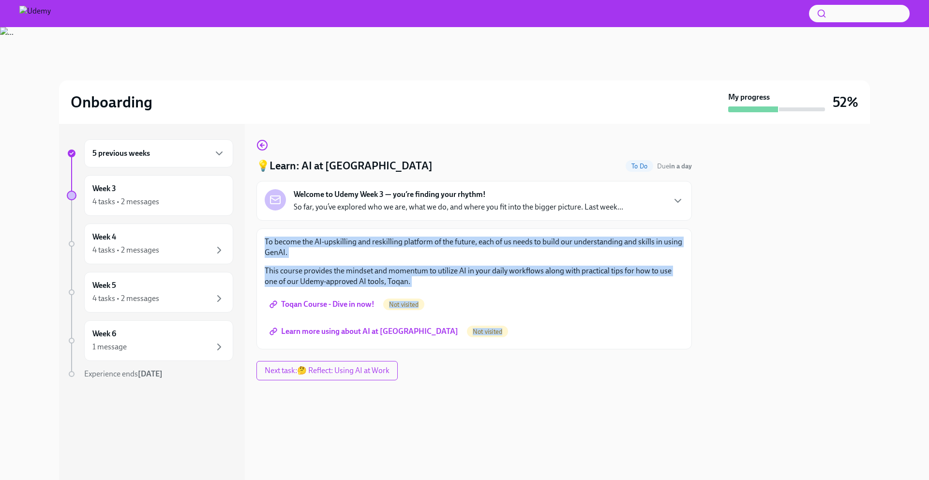
click at [347, 218] on div "Welcome to Udemy Week 3 — you’re finding your rhythm! So far, you’ve explored w…" at bounding box center [474, 201] width 436 height 40
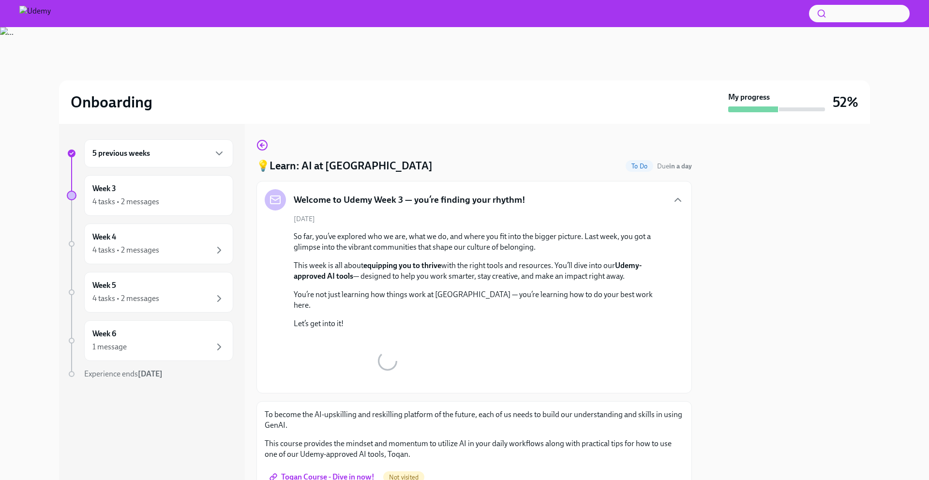
click at [363, 199] on h5 "Welcome to Udemy Week 3 — you’re finding your rhythm!" at bounding box center [410, 200] width 232 height 13
click at [427, 160] on div "💡Learn: AI at Udemy To Do Due in a day" at bounding box center [474, 166] width 436 height 15
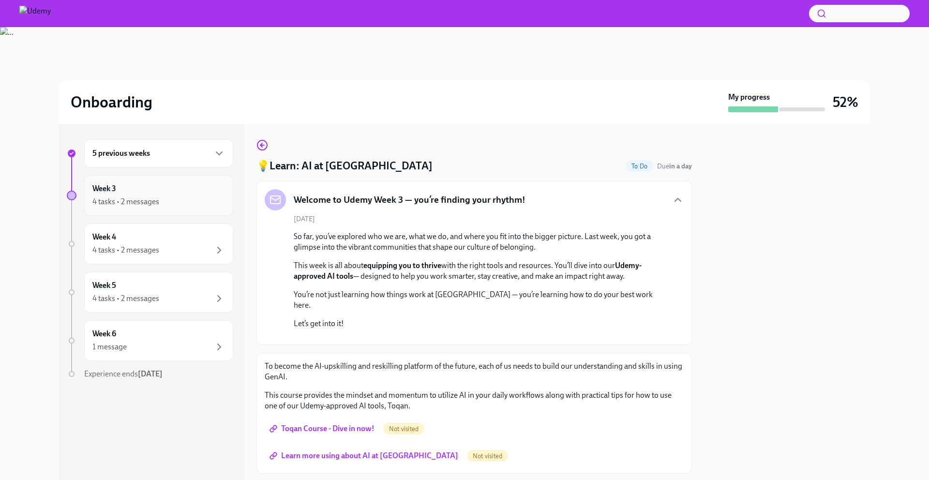
click at [154, 206] on div "4 tasks • 2 messages" at bounding box center [125, 201] width 67 height 11
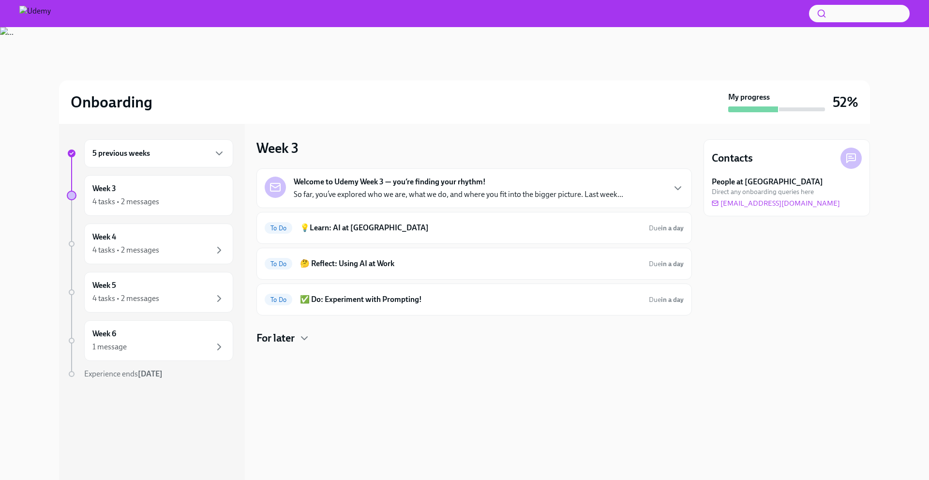
click at [428, 128] on div "Week 3 Welcome to Udemy Week 3 — you’re finding your rhythm! So far, you’ve exp…" at bounding box center [474, 302] width 436 height 356
click at [365, 225] on h6 "💡Learn: AI at [GEOGRAPHIC_DATA]" at bounding box center [470, 228] width 341 height 11
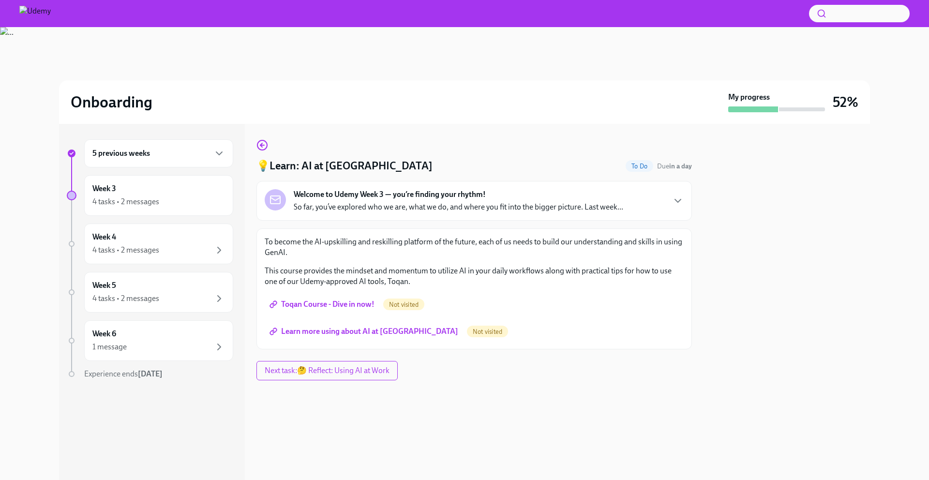
click at [330, 305] on span "Toqan Course - Dive in now!" at bounding box center [322, 305] width 103 height 10
